Goal: Check status: Check status

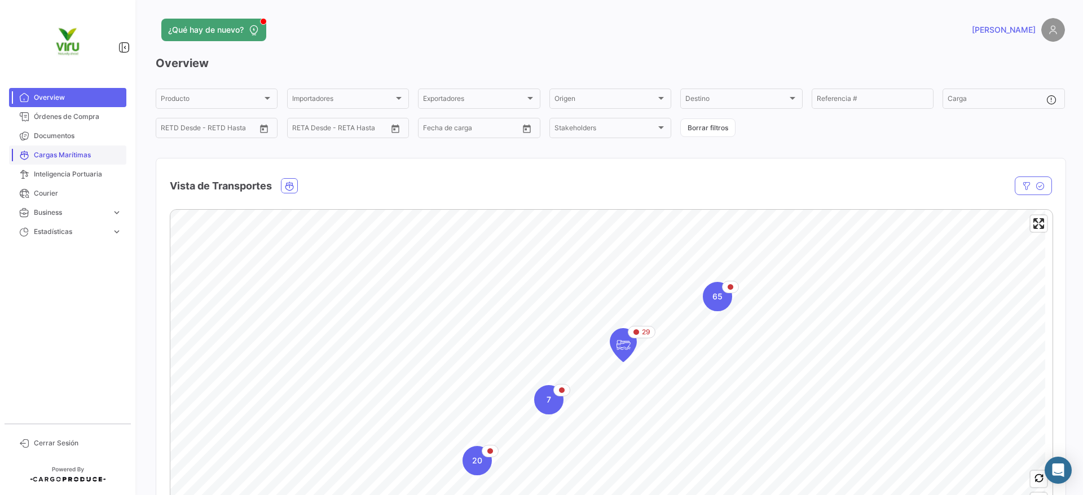
click at [105, 156] on span "Cargas Marítimas" at bounding box center [78, 155] width 88 height 10
click at [97, 155] on span "Cargas Marítimas" at bounding box center [78, 155] width 88 height 10
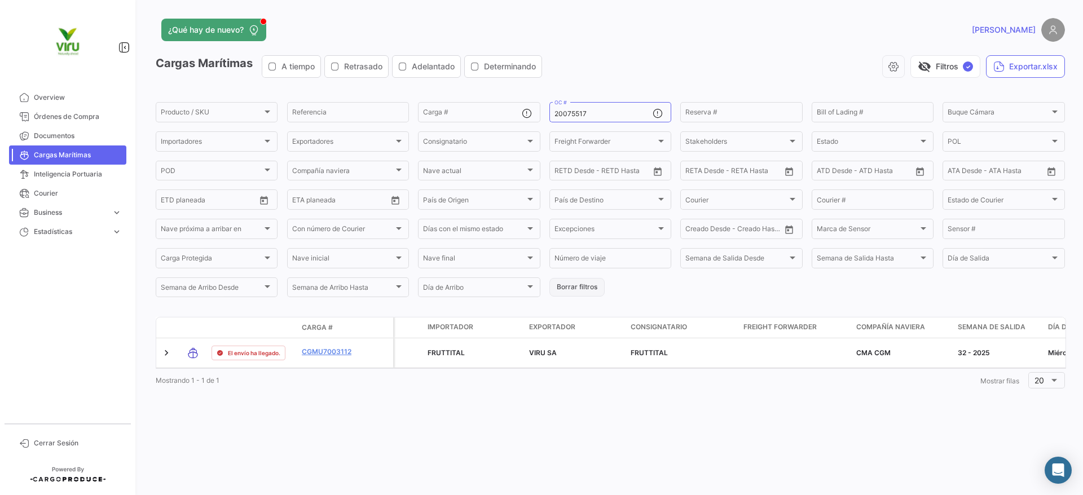
click at [568, 285] on button "Borrar filtros" at bounding box center [576, 287] width 55 height 19
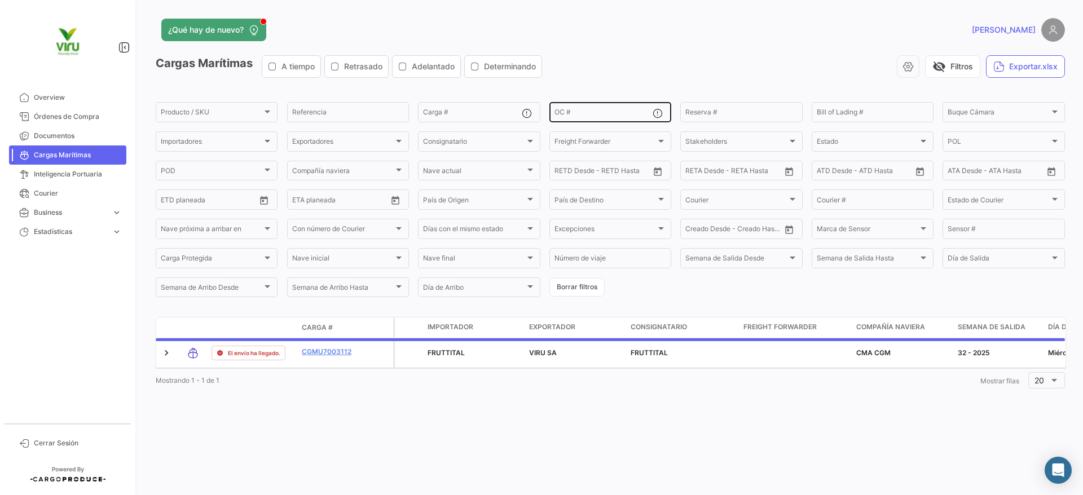
click at [587, 103] on div "OC #" at bounding box center [604, 111] width 98 height 22
click at [694, 112] on input "Reserva #" at bounding box center [741, 114] width 112 height 8
paste input "LMM0533675"
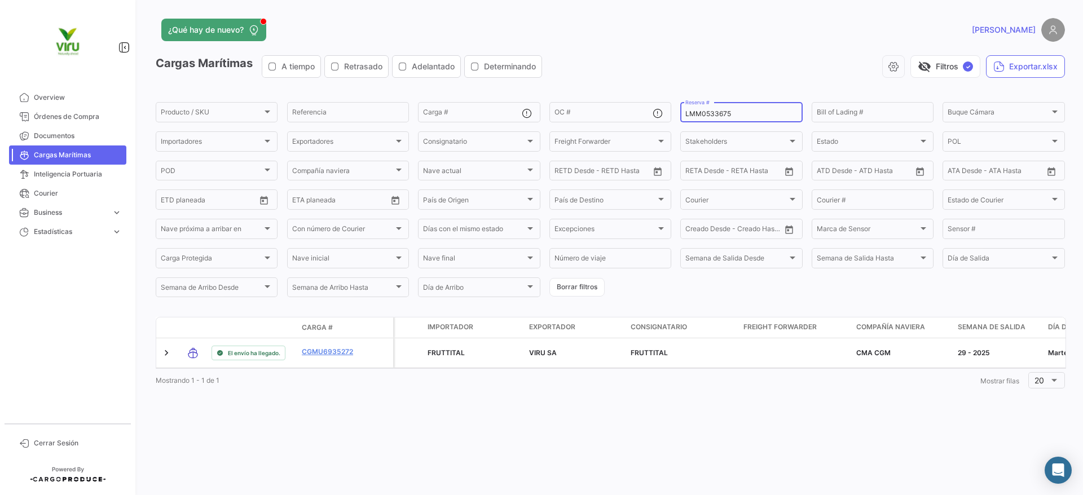
type input "LMM0533675"
